Goal: Task Accomplishment & Management: Manage account settings

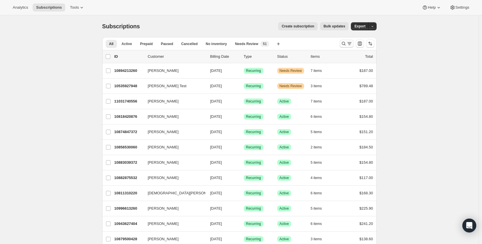
click at [352, 42] on icon "Search and filter results" at bounding box center [350, 44] width 6 height 6
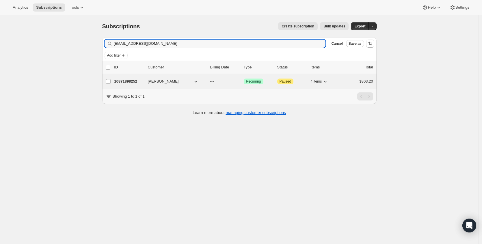
type input "[EMAIL_ADDRESS][DOMAIN_NAME]"
click at [123, 80] on p "10871898252" at bounding box center [128, 82] width 29 height 6
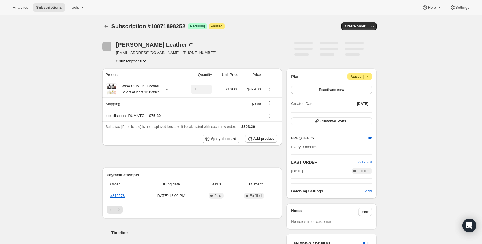
click at [366, 77] on icon at bounding box center [367, 77] width 6 height 6
click at [365, 90] on span "Cancel subscription" at bounding box center [359, 88] width 33 height 4
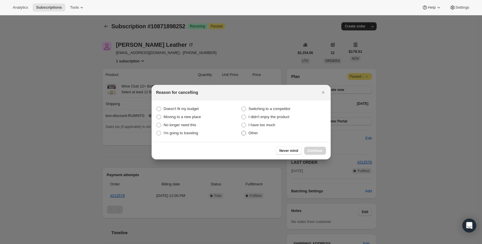
click at [246, 133] on label "Other" at bounding box center [283, 133] width 85 height 8
click at [242, 131] on input "Other" at bounding box center [241, 131] width 0 height 0
radio input "true"
click at [310, 150] on span "Continue" at bounding box center [315, 150] width 15 height 5
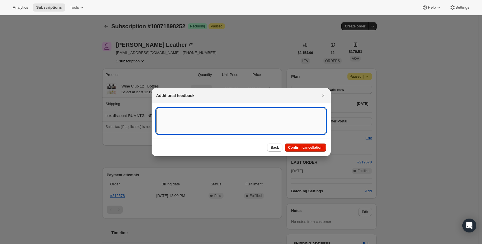
click at [218, 128] on textarea ":rc1:" at bounding box center [241, 121] width 170 height 26
type textarea "cannot ship to this state"
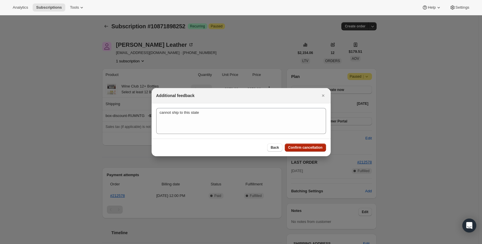
click at [311, 147] on span "Confirm cancellation" at bounding box center [305, 147] width 34 height 5
